Goal: Information Seeking & Learning: Learn about a topic

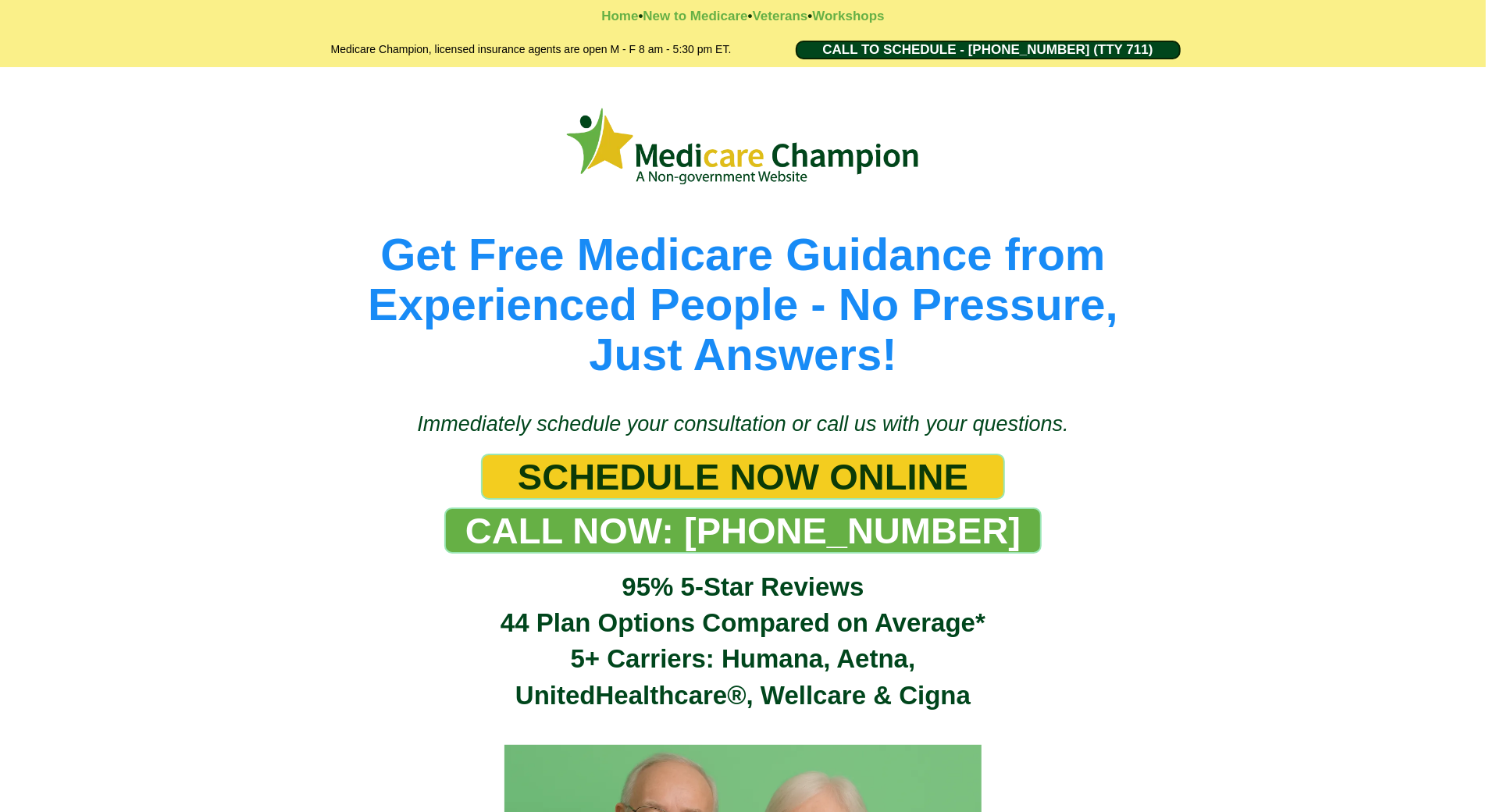
click at [90, 88] on div "Get Free Medicare Guidance from Experienced People - No Pressure, Just Answers!" at bounding box center [743, 231] width 1486 height 328
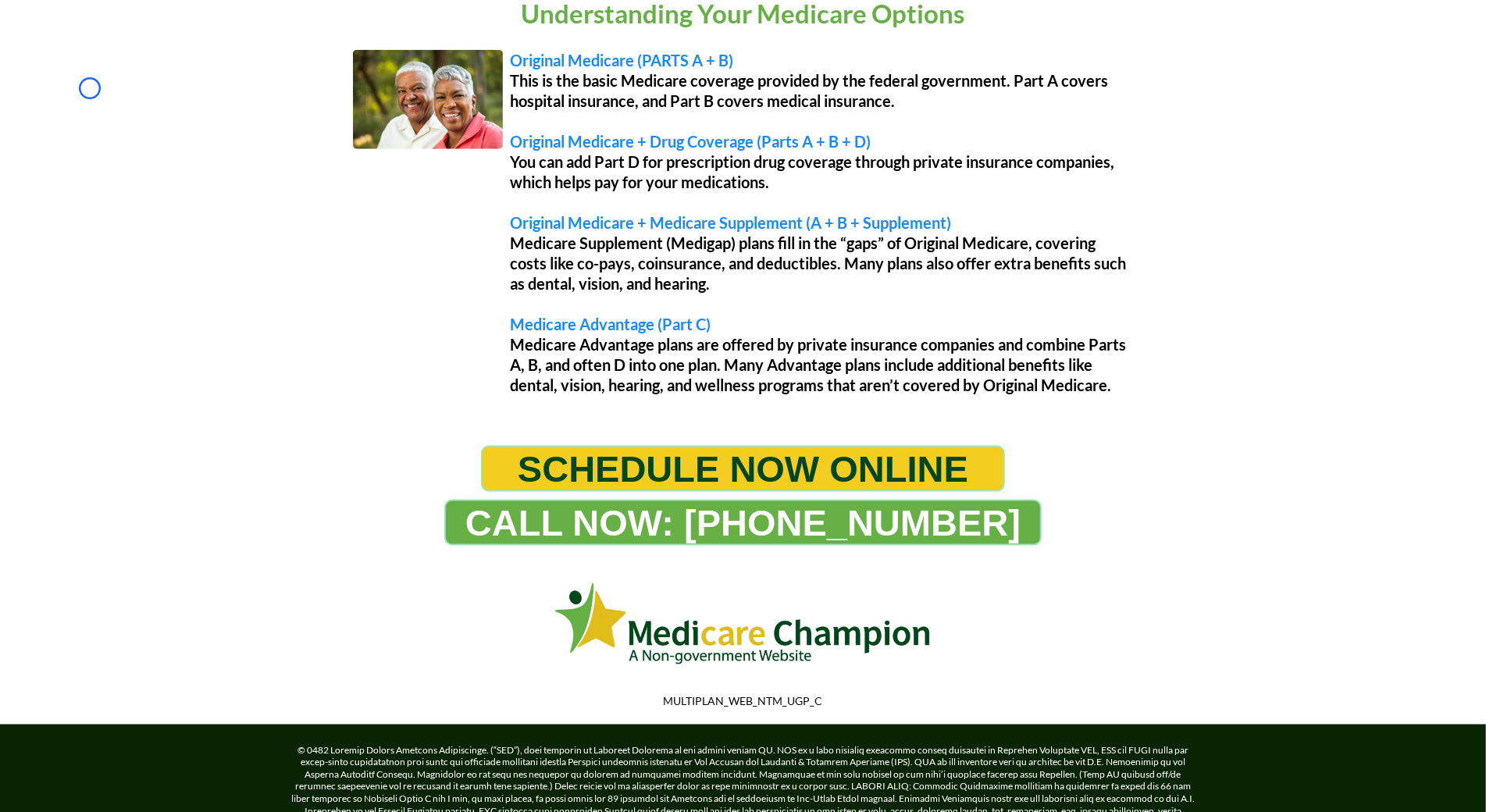
scroll to position [1371, 0]
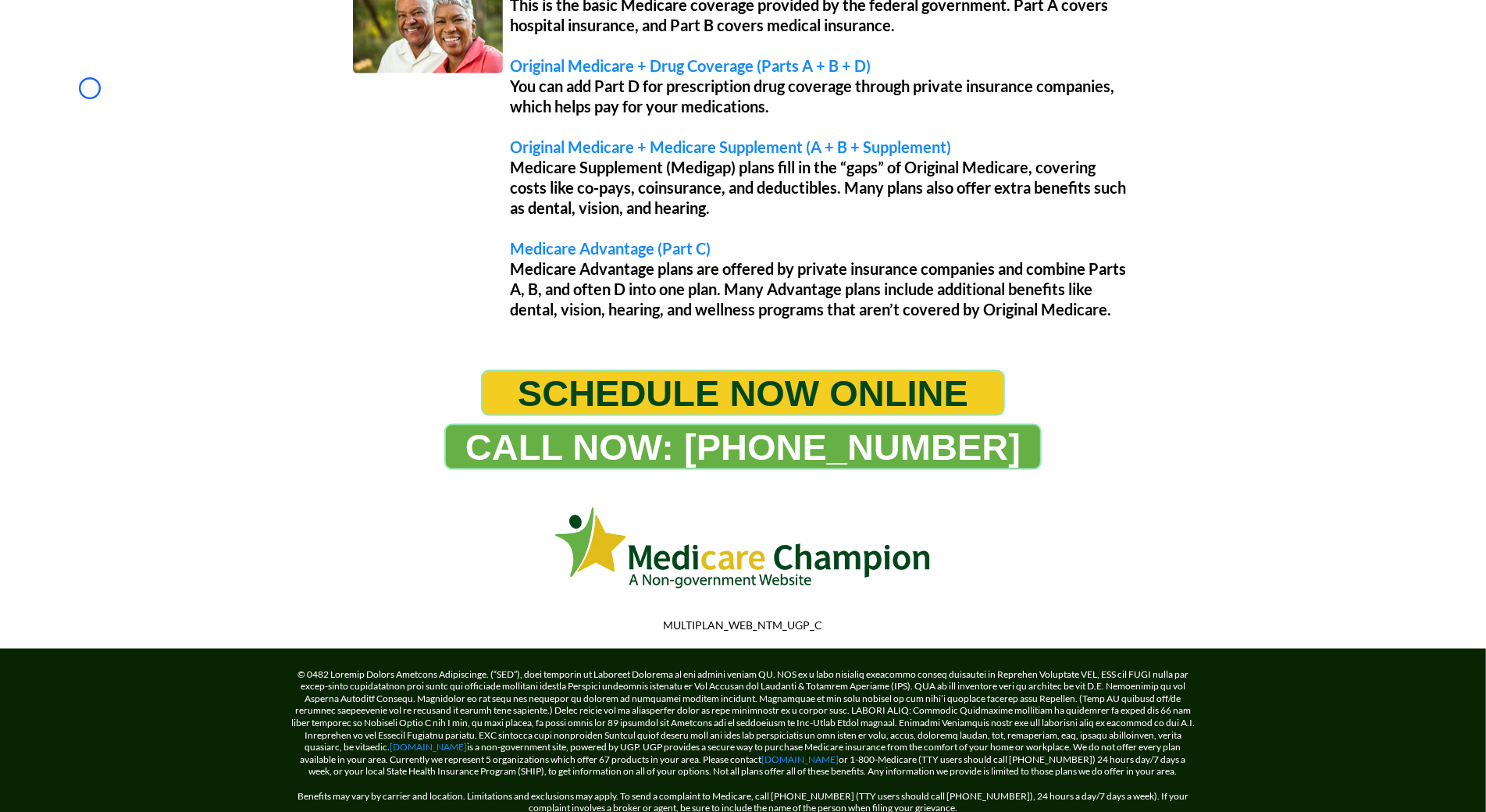
click at [90, 88] on div "Understanding Your Medicare Options Original Medicare (PARTS A + B) This is the…" at bounding box center [743, 122] width 1486 height 464
click at [118, 124] on div "Understanding Your Medicare Options Original Medicare (PARTS A + B) This is the…" at bounding box center [743, 122] width 1486 height 464
click at [100, 127] on div "Understanding Your Medicare Options Original Medicare (PARTS A + B) This is the…" at bounding box center [743, 122] width 1486 height 464
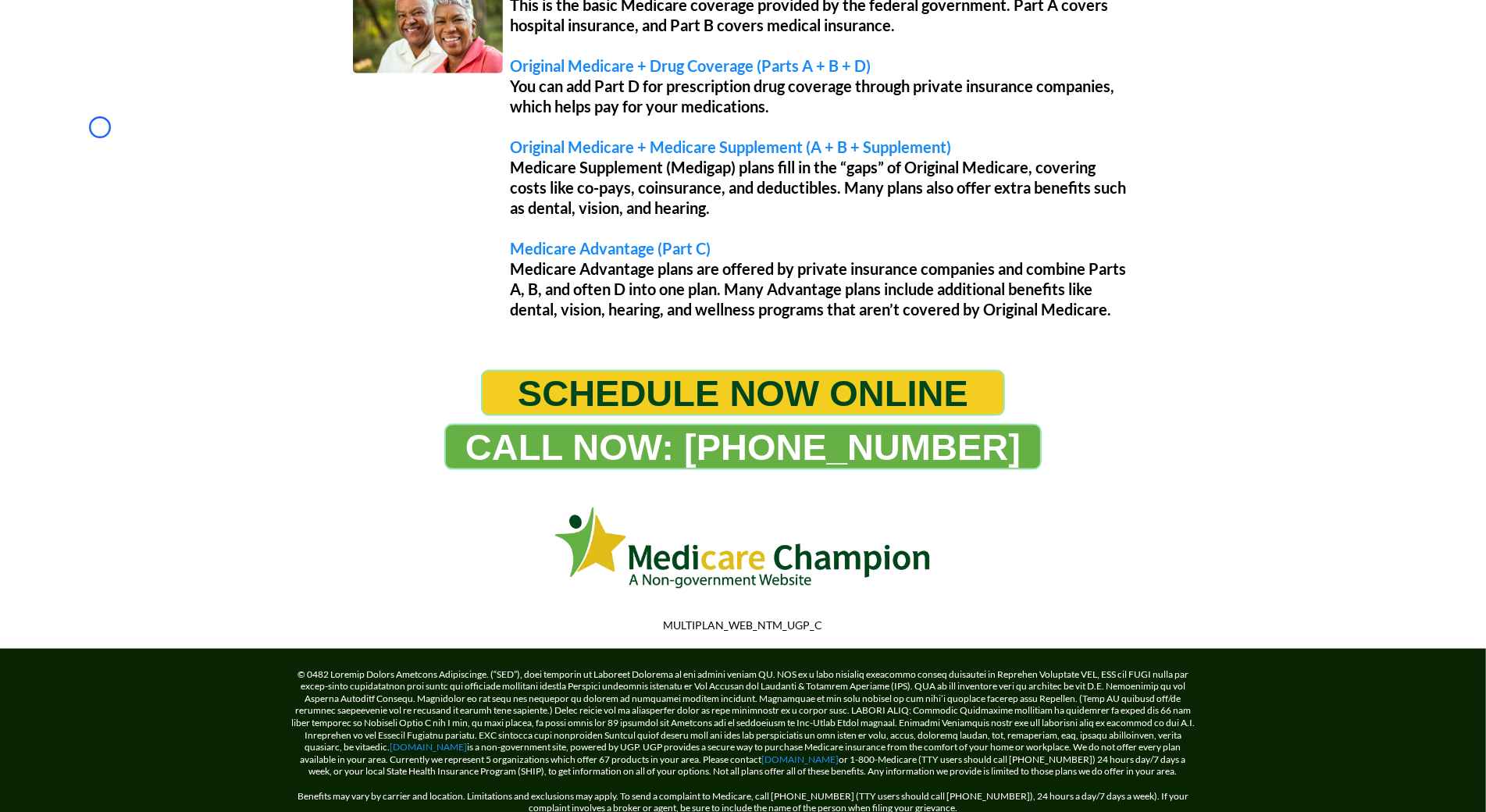
scroll to position [0, 0]
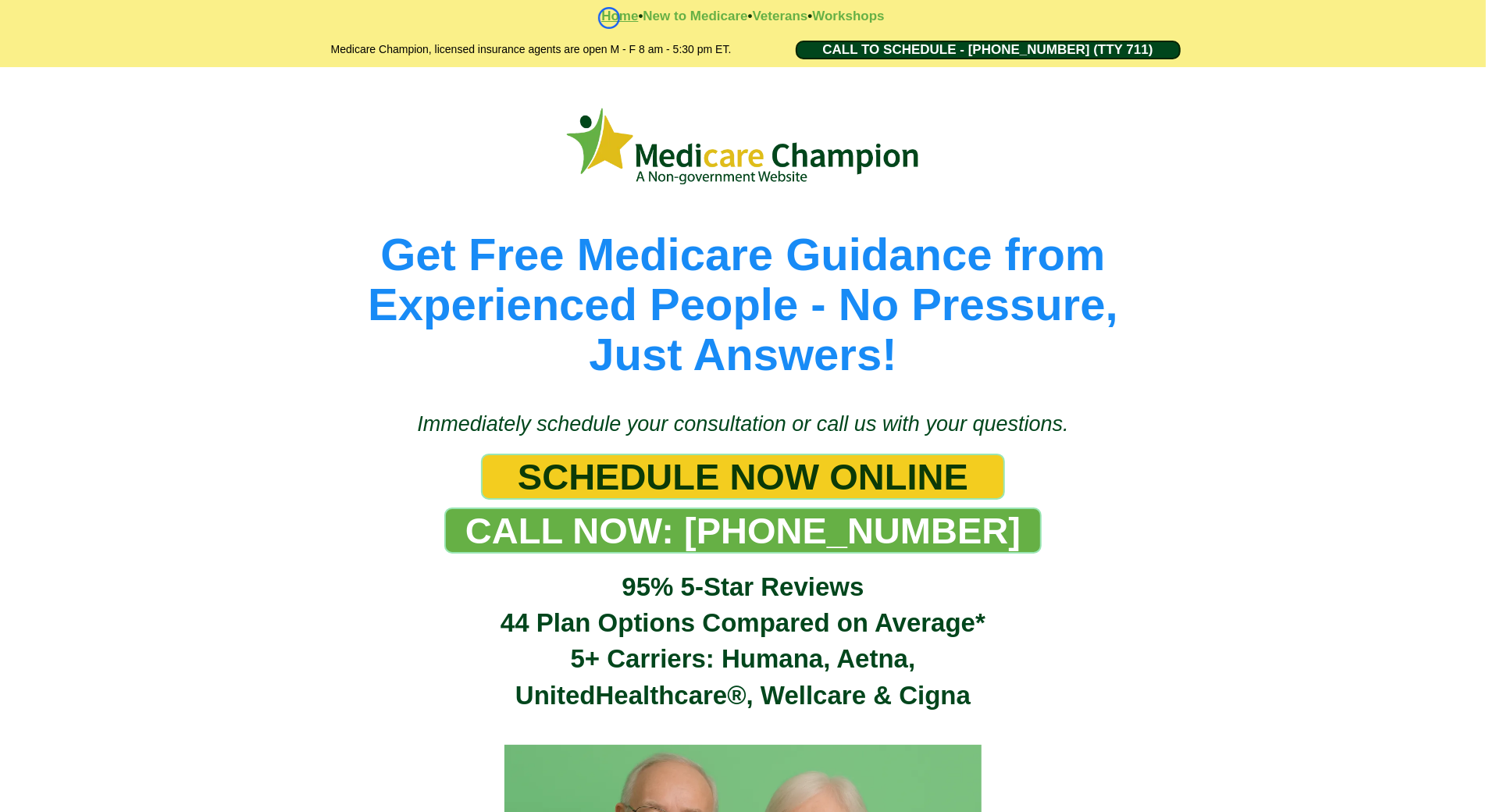
click at [610, 18] on strong "Home" at bounding box center [620, 15] width 37 height 15
click at [604, 16] on strong "Home" at bounding box center [620, 15] width 37 height 15
click at [613, 21] on strong "Home" at bounding box center [620, 15] width 37 height 15
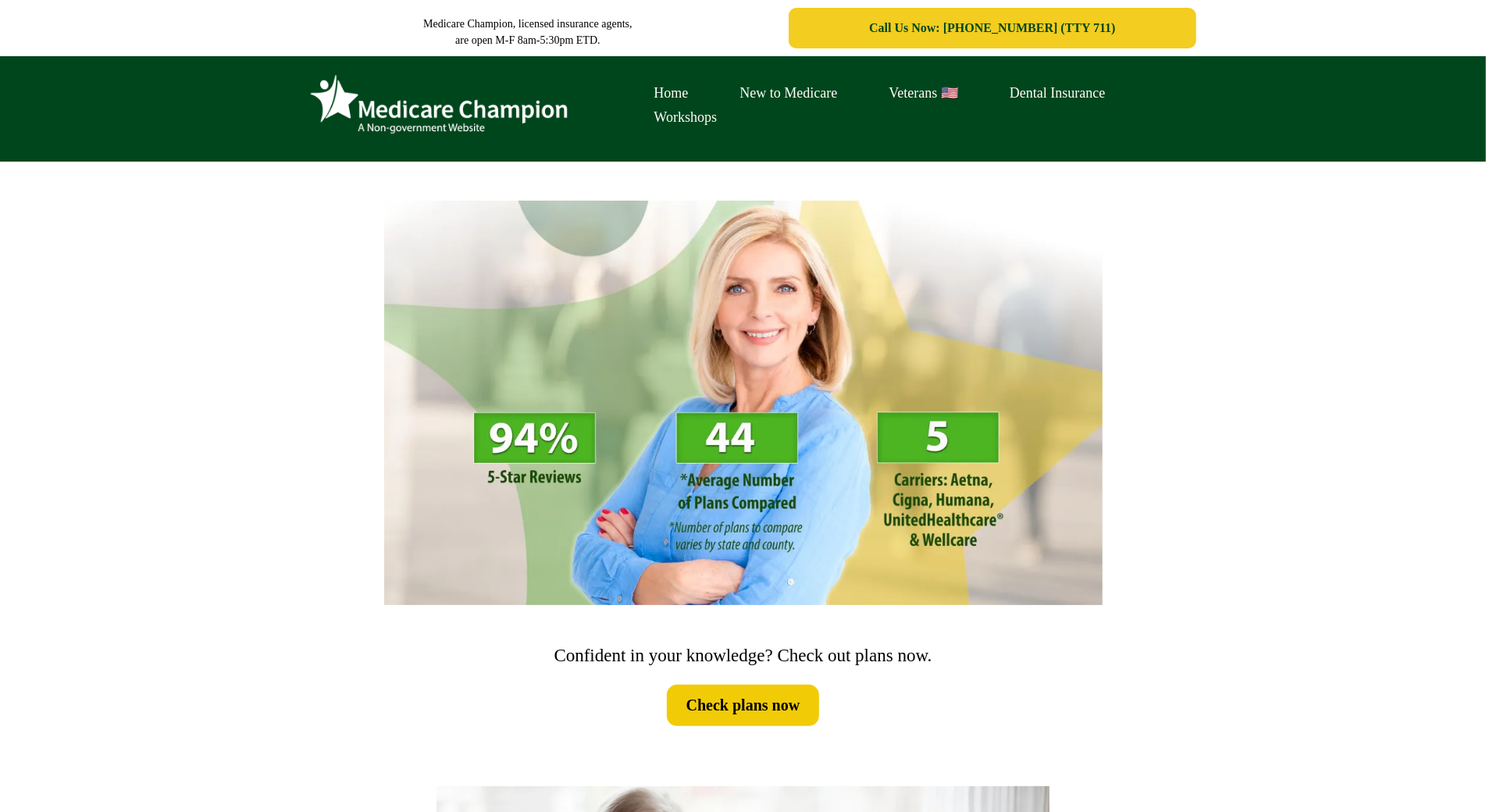
click at [94, 97] on div "Home New to Medicare Veterans 🇺🇸 Dental Insurance Workshops" at bounding box center [743, 109] width 1486 height 106
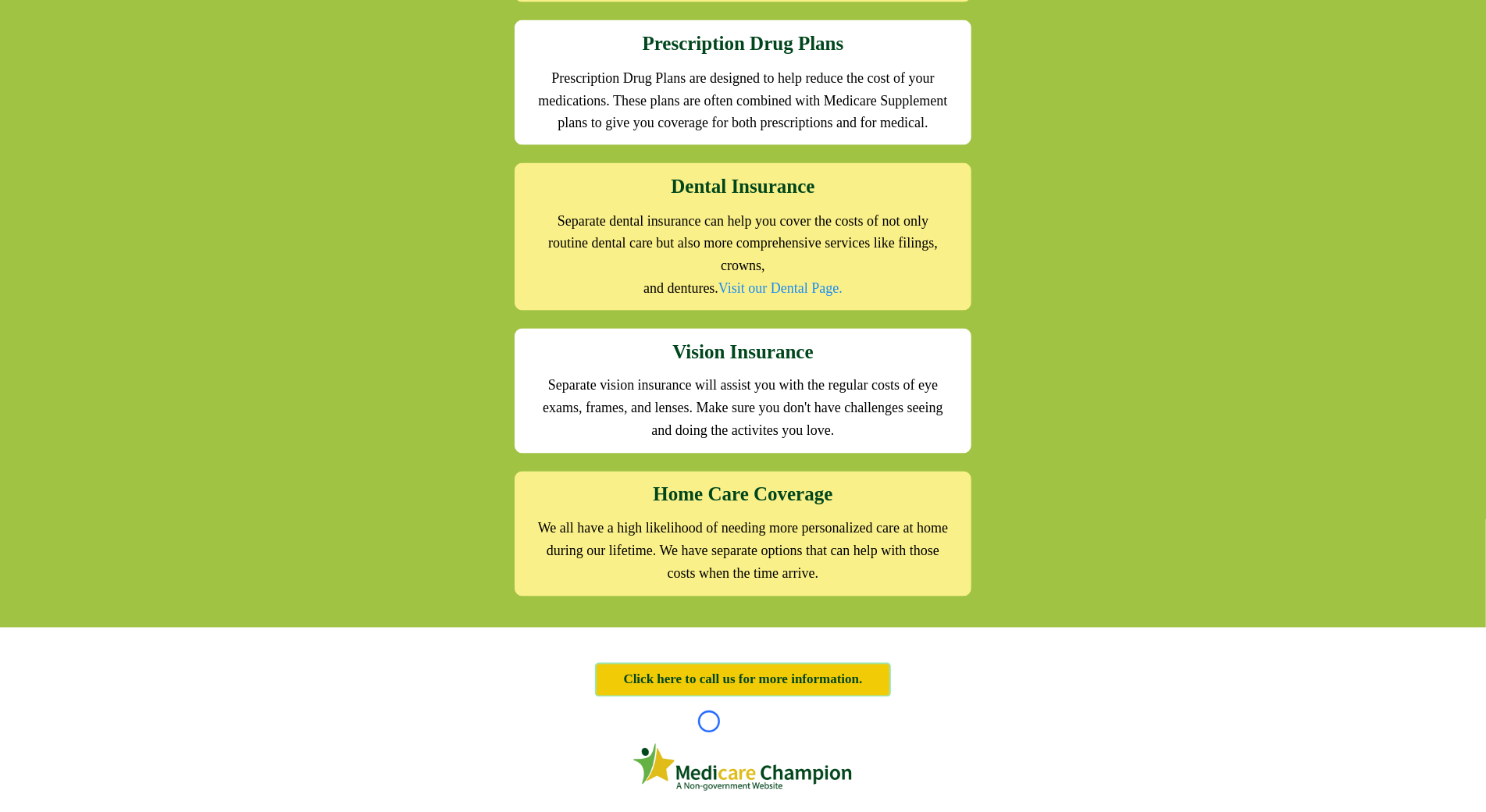
scroll to position [1942, 0]
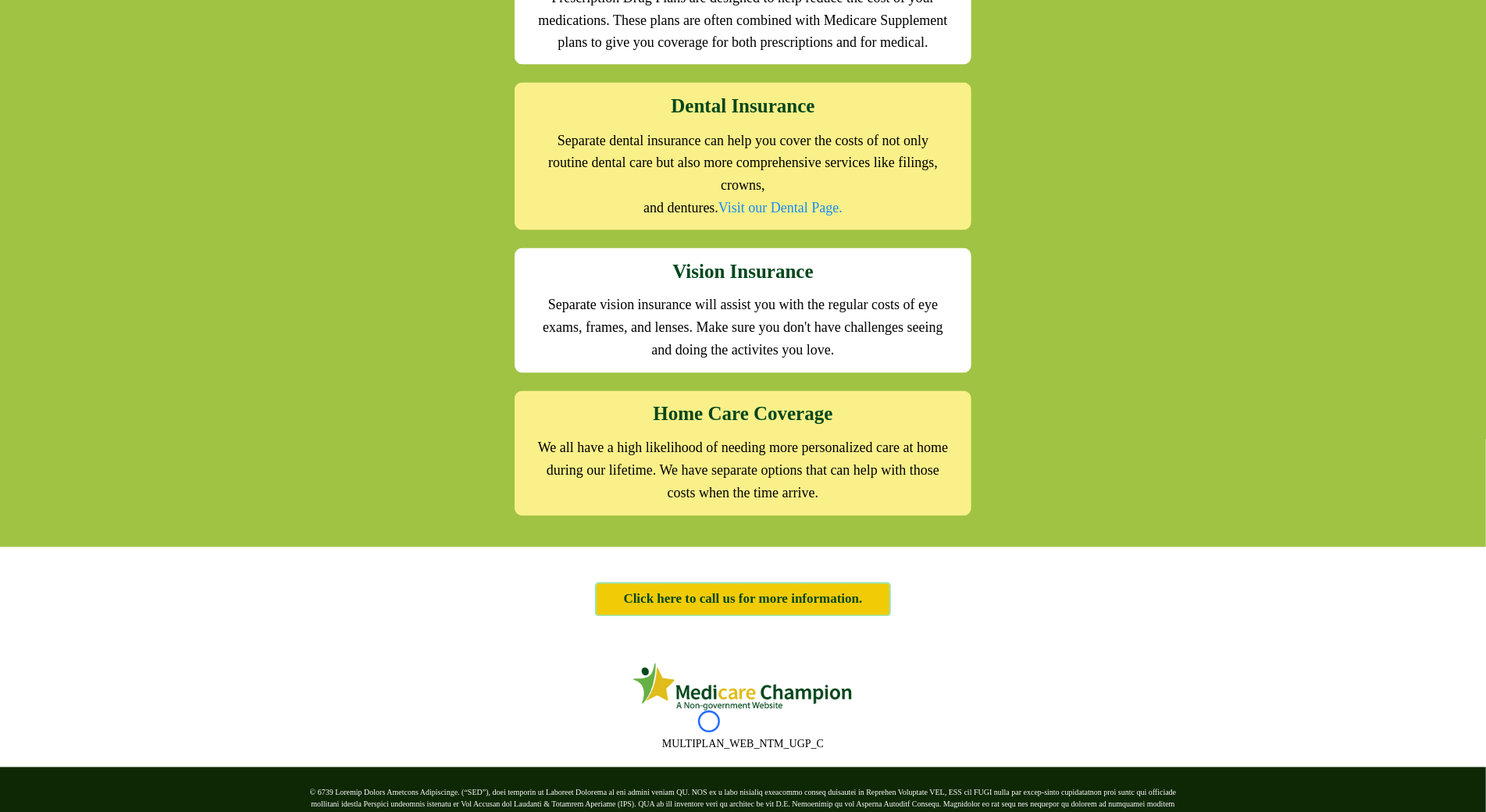
click at [94, 97] on div "We offer the full suite of options for Medicare recipients Every person has a u…" at bounding box center [743, 0] width 1486 height 1094
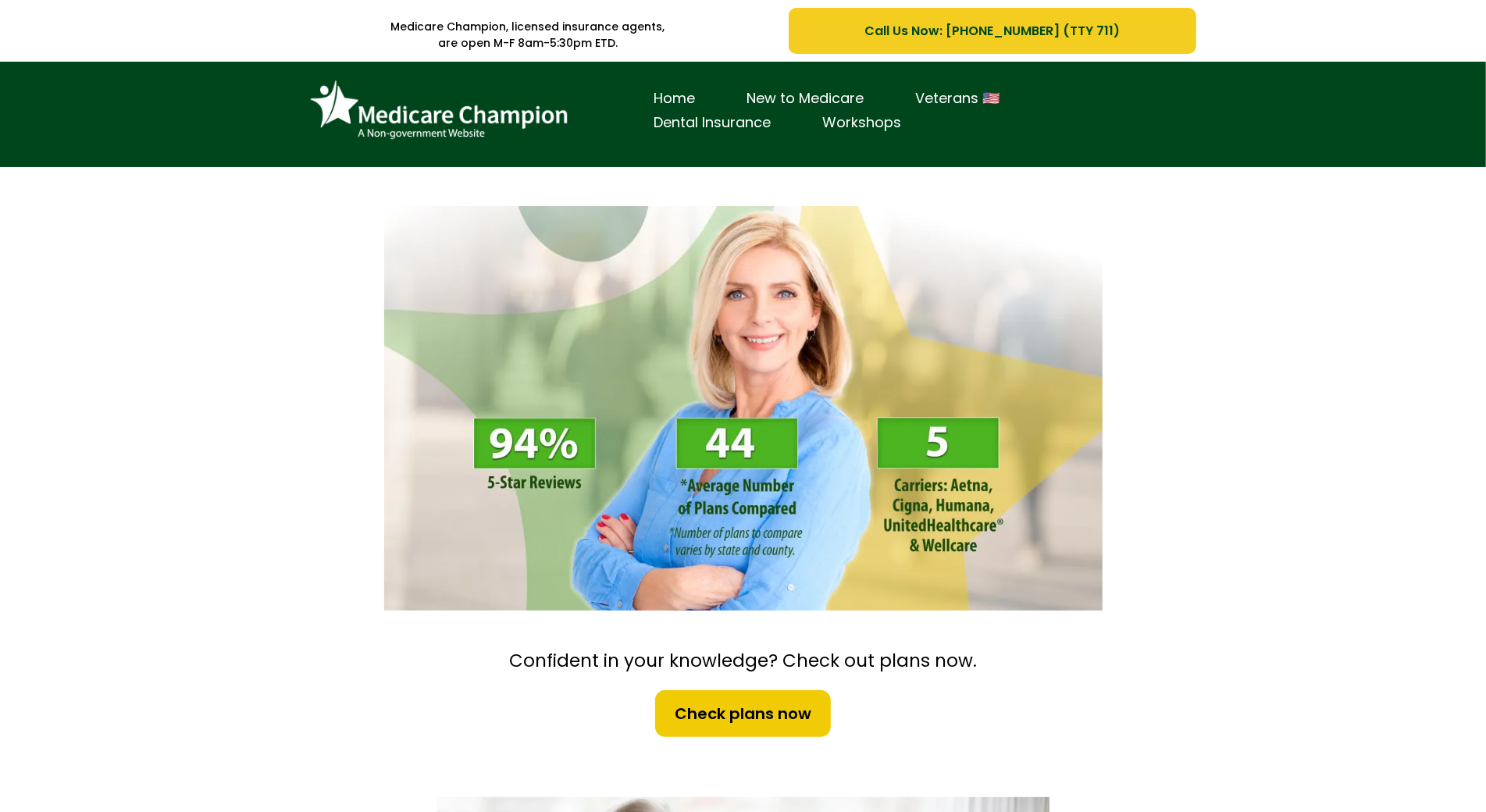
click at [106, 141] on div "Home New to Medicare Veterans 🇺🇸 Dental Insurance Workshops" at bounding box center [743, 114] width 1486 height 106
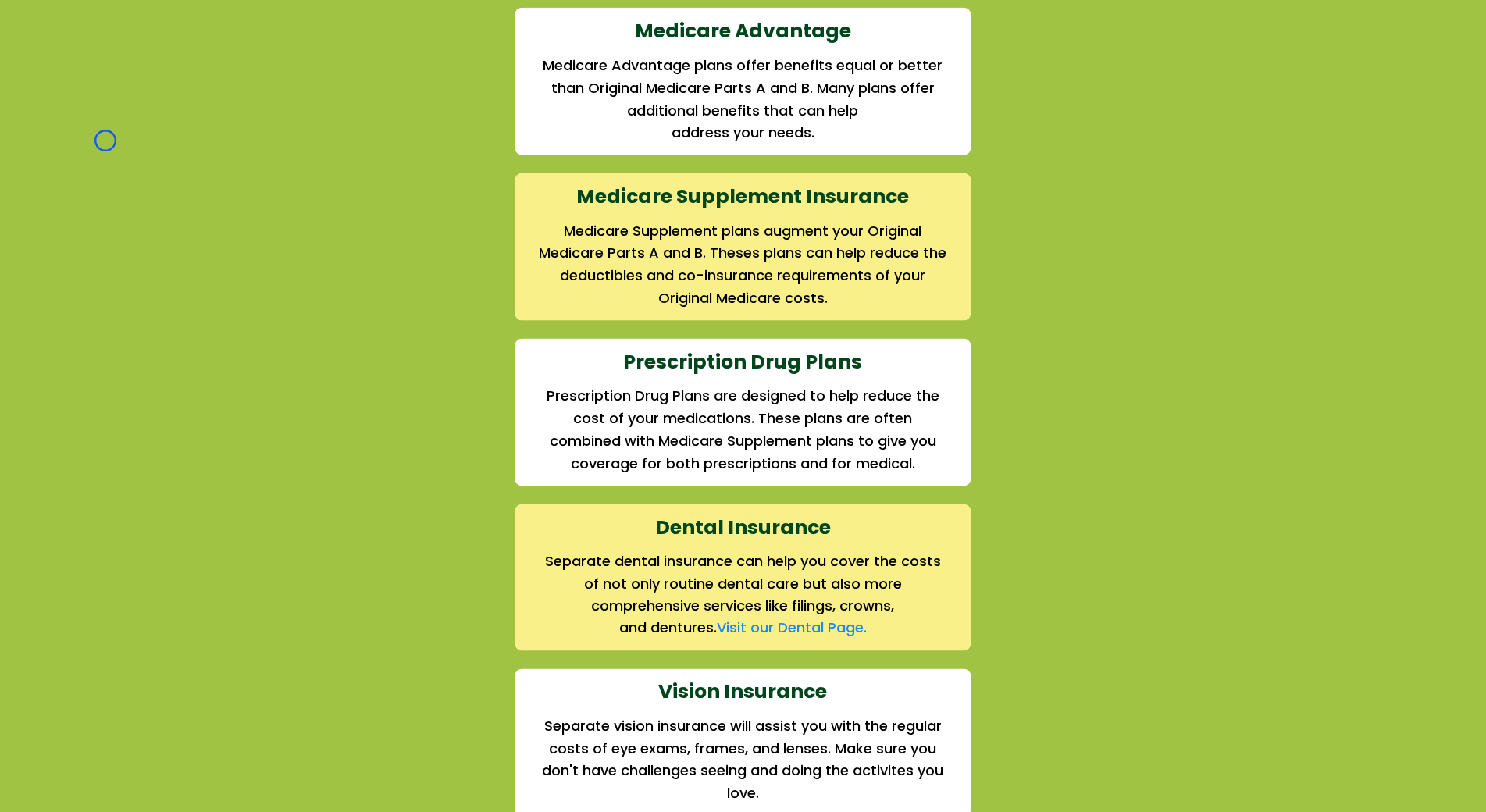
scroll to position [1654, 0]
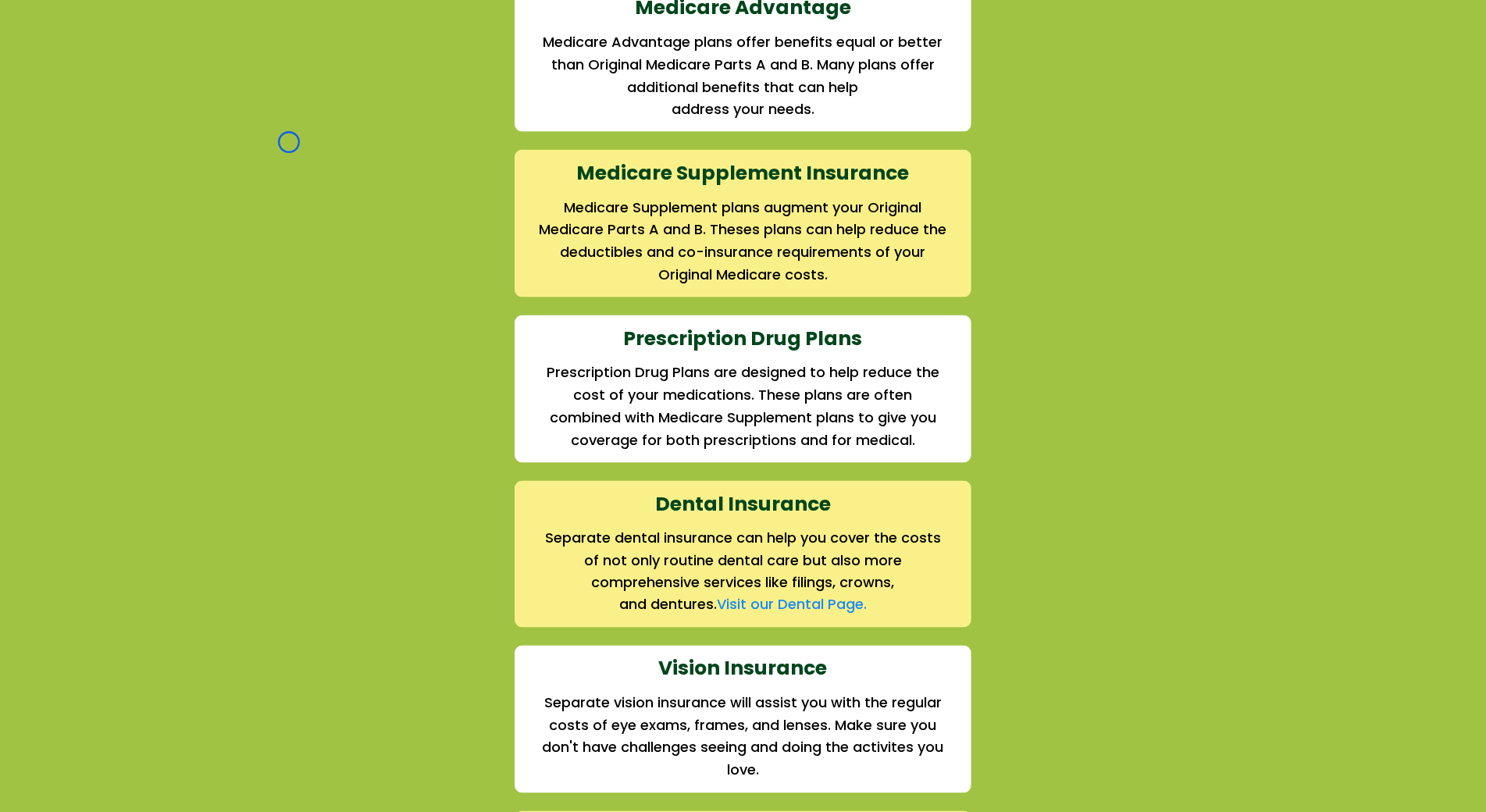
click at [106, 141] on div "We offer the full suite of options for Medicare recipients Every person has a u…" at bounding box center [743, 384] width 1486 height 1212
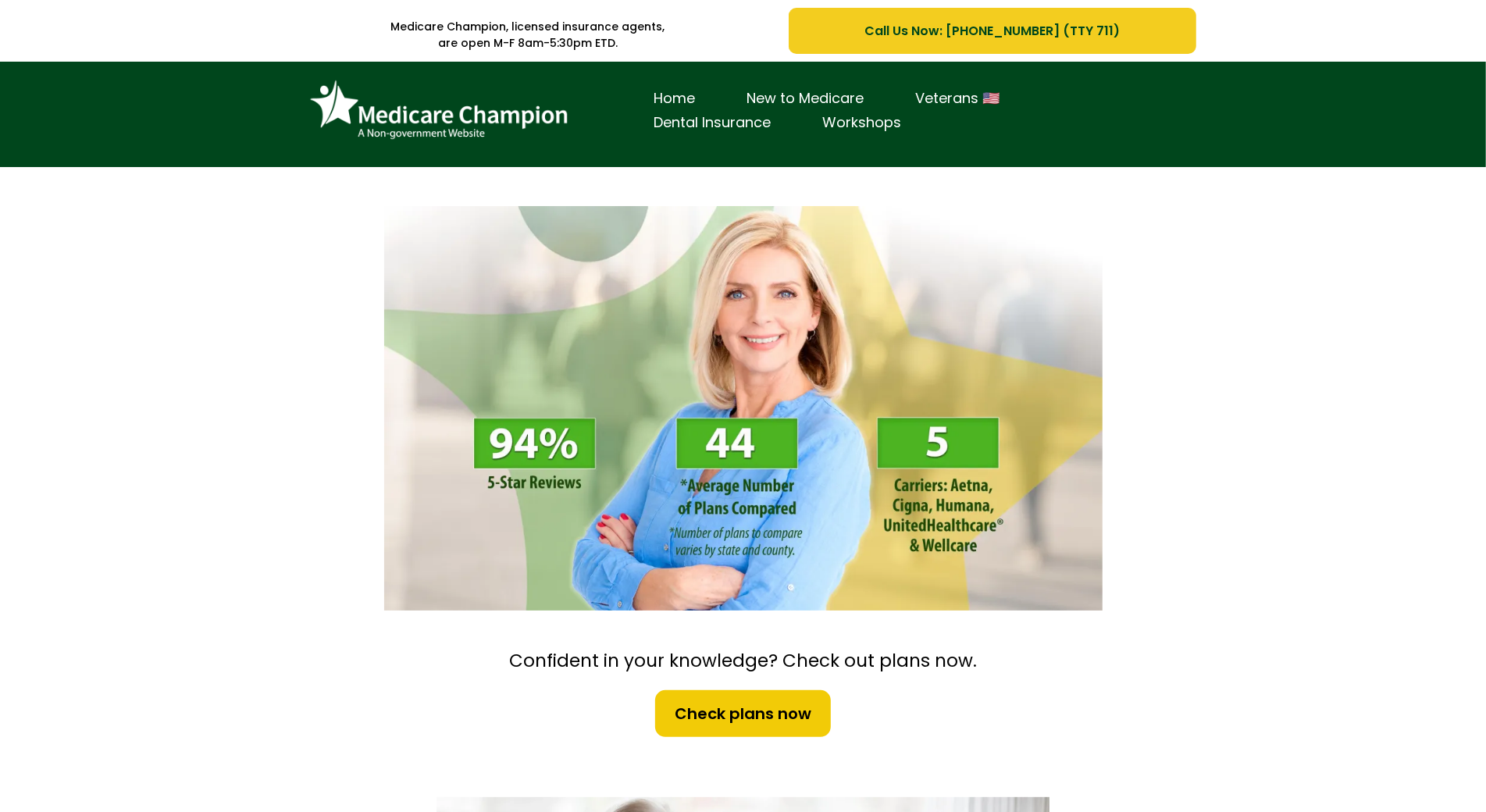
click at [112, 82] on div "Home New to Medicare Veterans 🇺🇸 Dental Insurance Workshops" at bounding box center [743, 114] width 1486 height 106
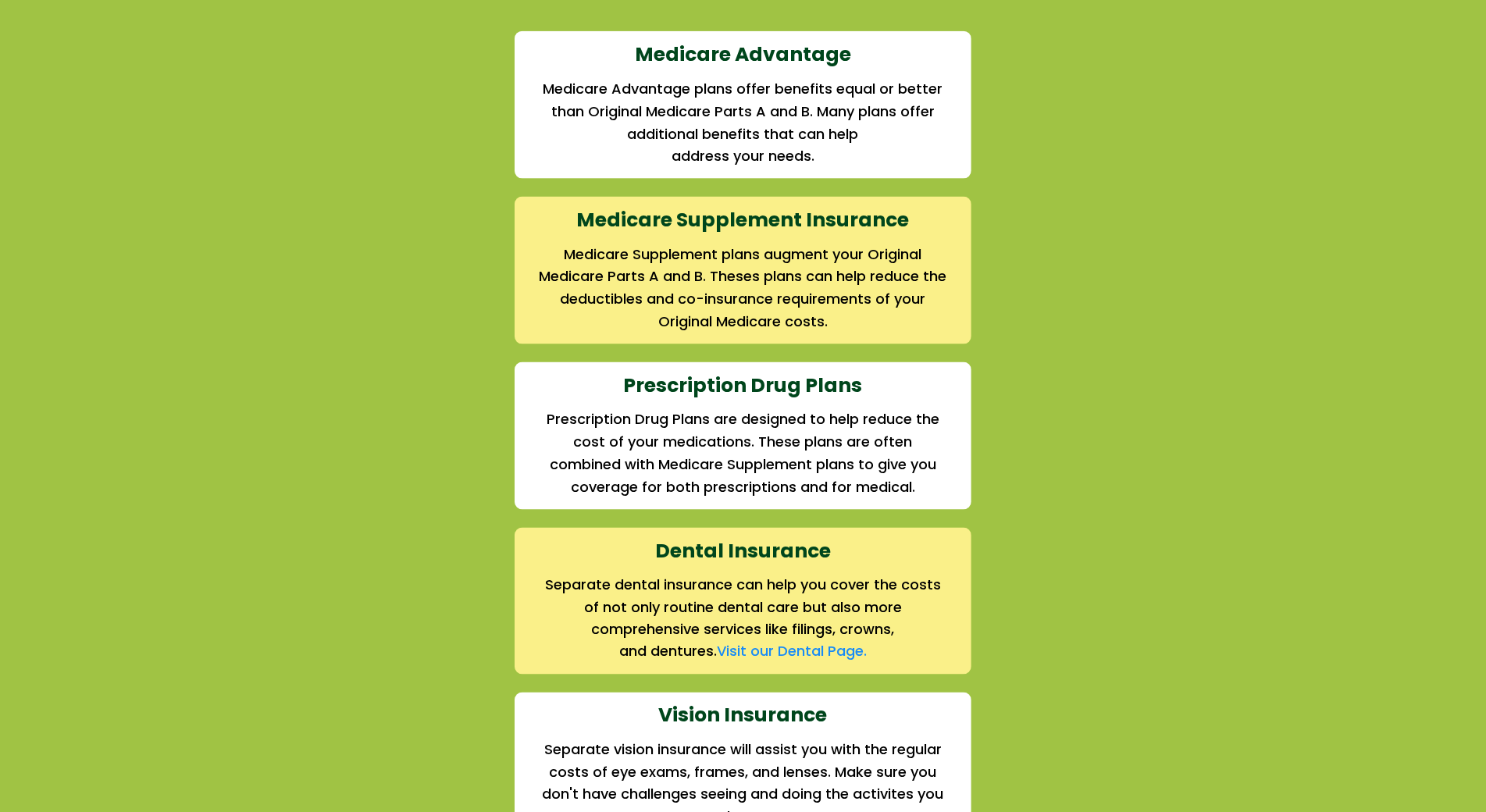
scroll to position [1704, 0]
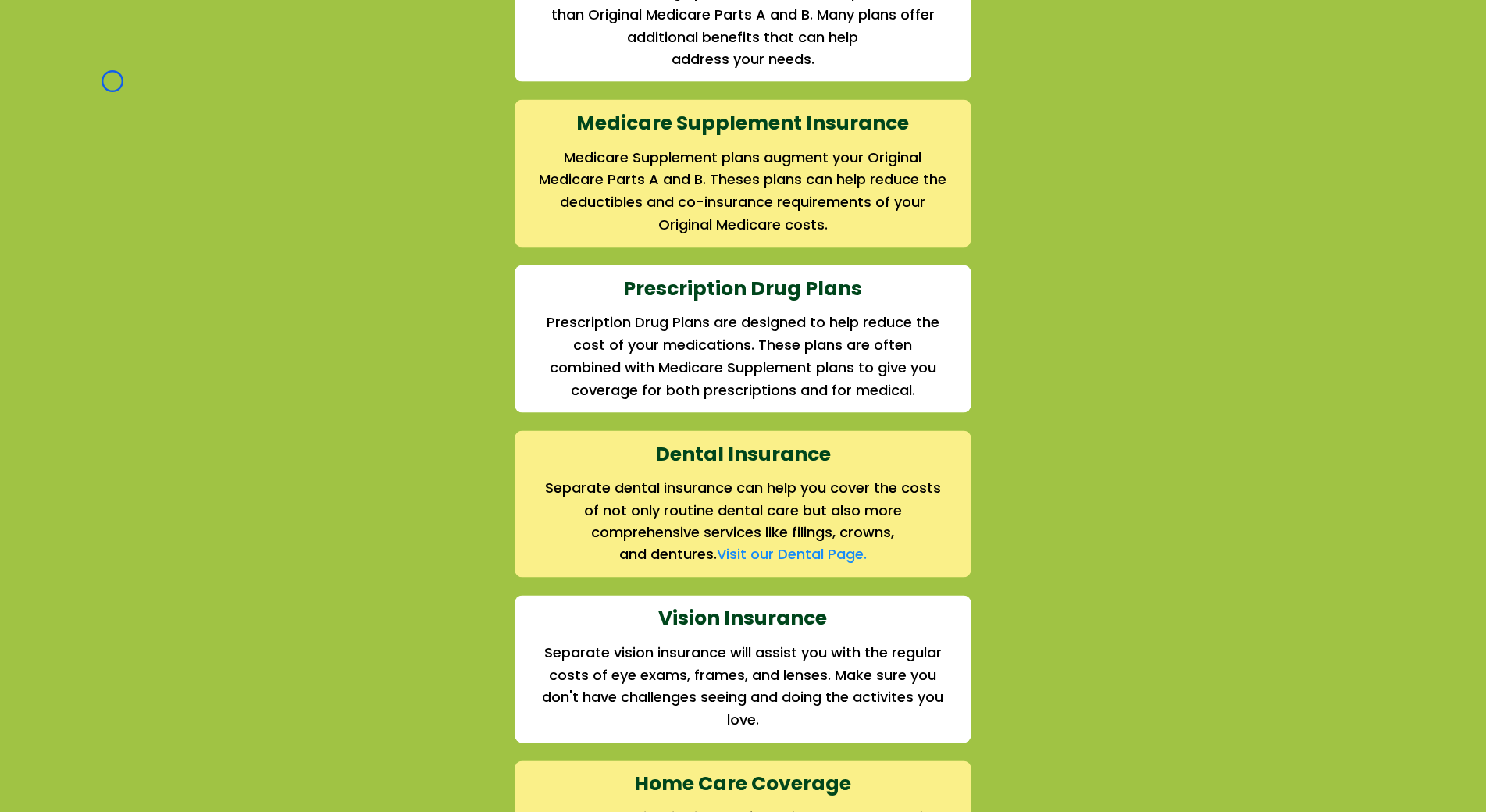
click at [112, 82] on div "We offer the full suite of options for Medicare recipients Every person has a u…" at bounding box center [743, 333] width 1486 height 1212
